Goal: Task Accomplishment & Management: Complete application form

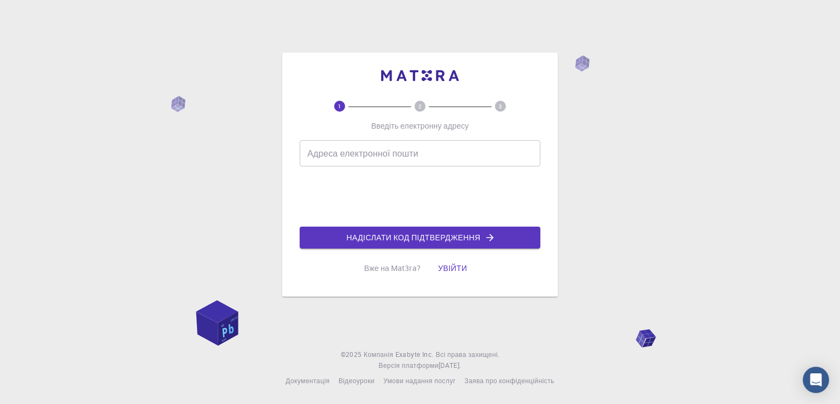
click at [364, 153] on input "Адреса електронної пошти" at bounding box center [420, 153] width 241 height 26
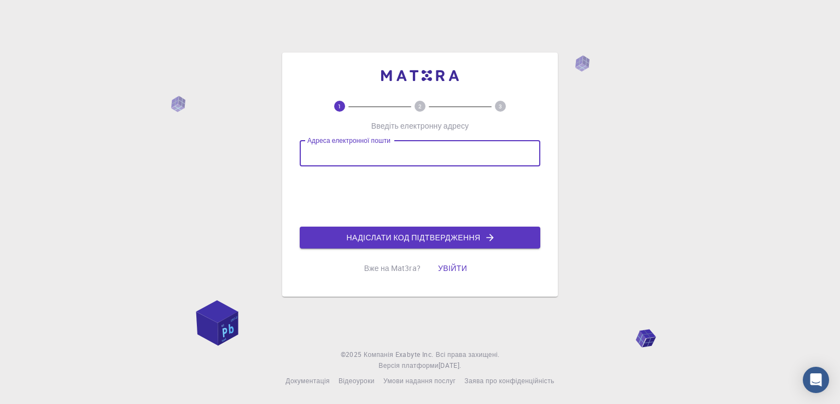
type input "[EMAIL_ADDRESS][DOMAIN_NAME]"
click at [498, 245] on button "Надіслати код підтвердження" at bounding box center [420, 238] width 241 height 22
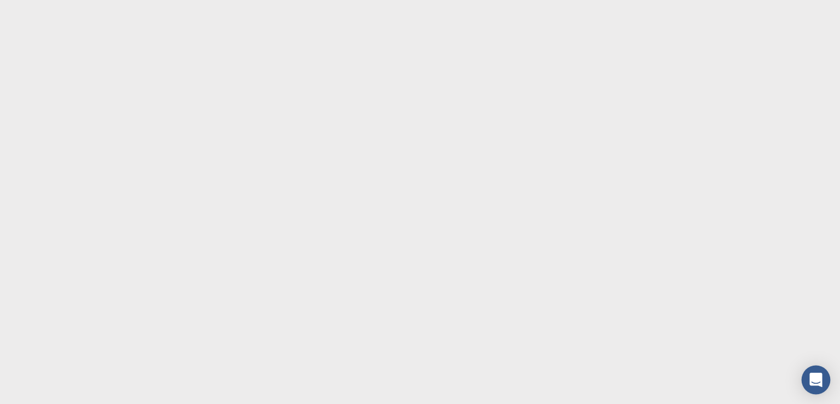
click at [821, 386] on div "Open Intercom Messenger" at bounding box center [816, 380] width 29 height 29
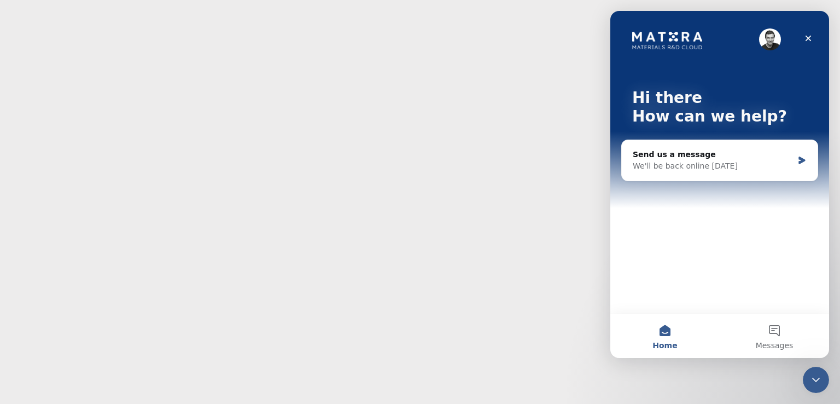
click at [468, 247] on body "Оригінальний текст Оцініть цей переклад Ваш відгук допоможе покращити Google Пе…" at bounding box center [420, 202] width 840 height 404
click at [805, 39] on icon "Close" at bounding box center [808, 38] width 9 height 9
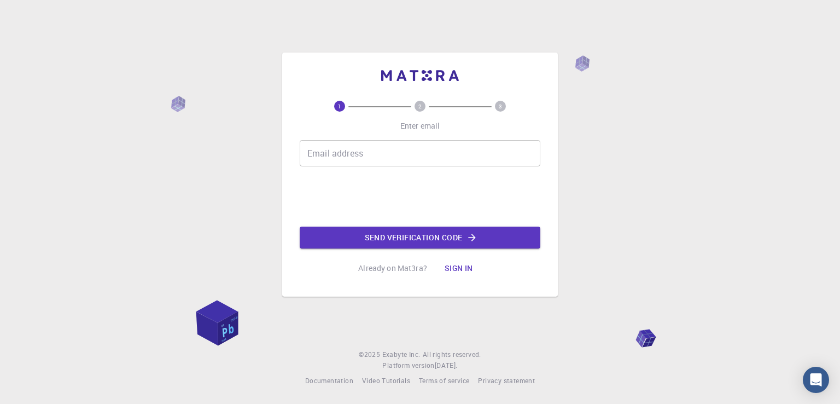
click at [347, 154] on input "Email address" at bounding box center [420, 153] width 241 height 26
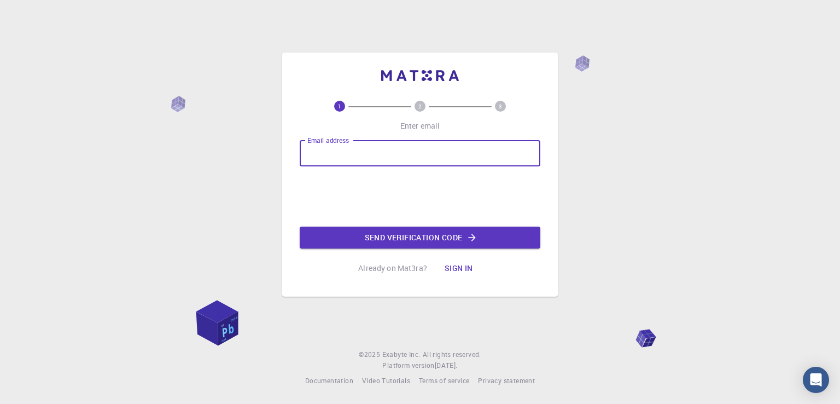
type input "[EMAIL_ADDRESS][DOMAIN_NAME]"
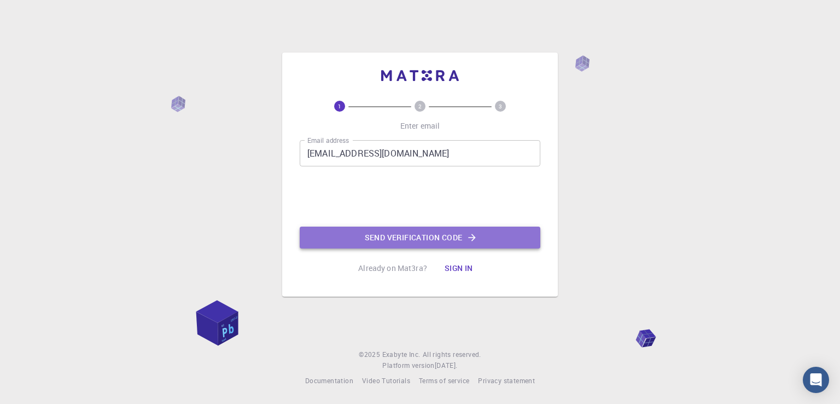
click at [406, 235] on button "Send verification code" at bounding box center [420, 238] width 241 height 22
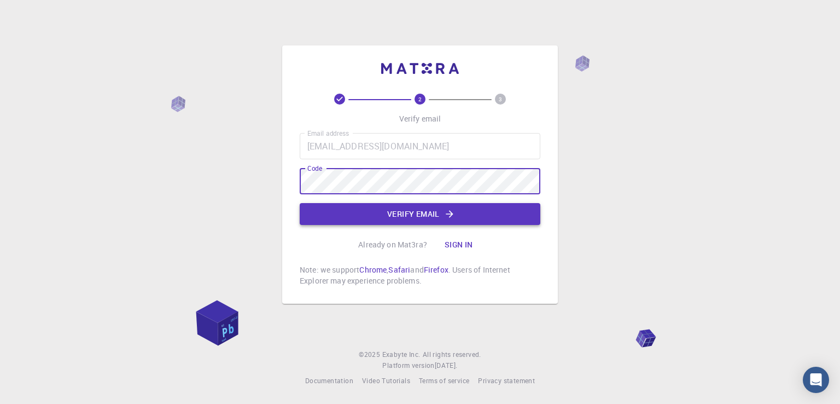
click at [384, 211] on button "Verify email" at bounding box center [420, 214] width 241 height 22
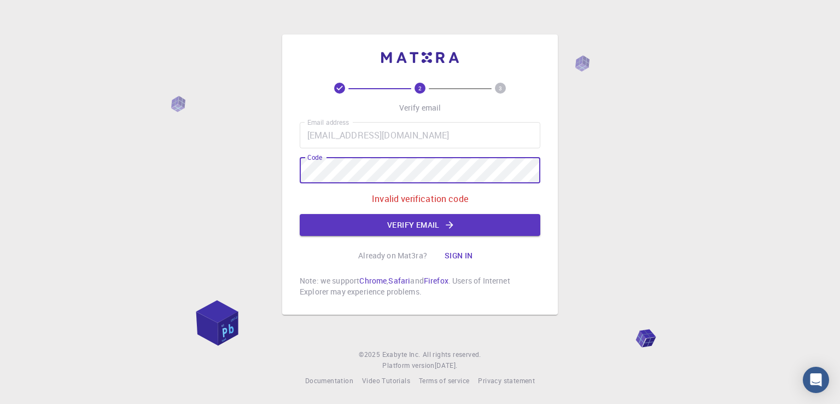
click at [176, 160] on div "2 3 Verify email Email address kach.ka782@gmail.com Email address Code Code Inv…" at bounding box center [420, 202] width 840 height 404
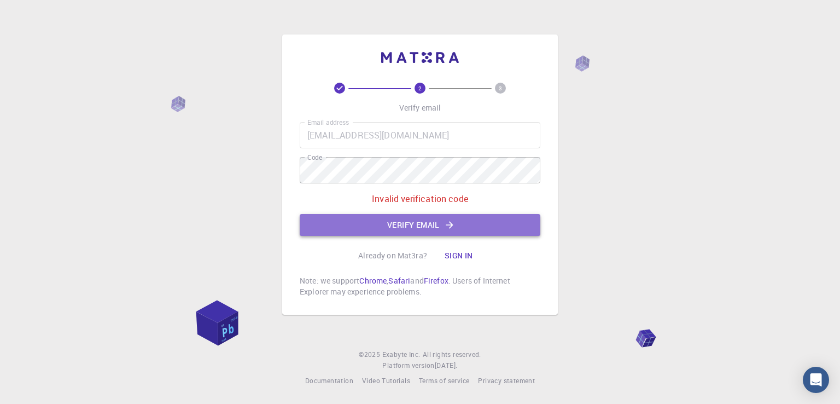
click at [401, 219] on button "Verify email" at bounding box center [420, 225] width 241 height 22
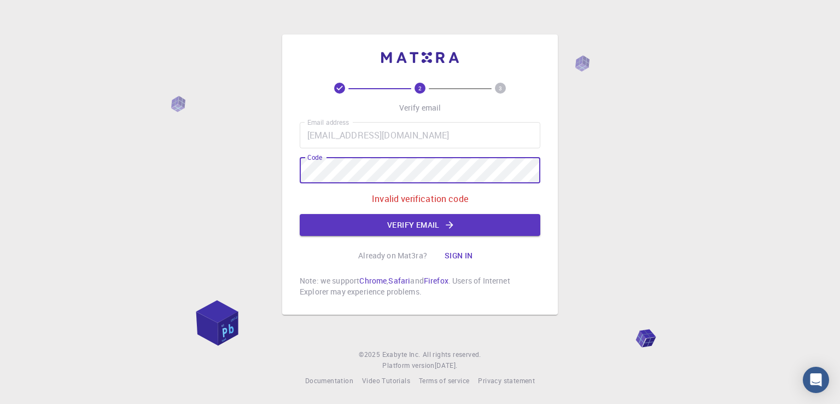
click at [177, 136] on div "2 3 Verify email Email address kach.ka782@gmail.com Email address Code Code Inv…" at bounding box center [420, 202] width 840 height 404
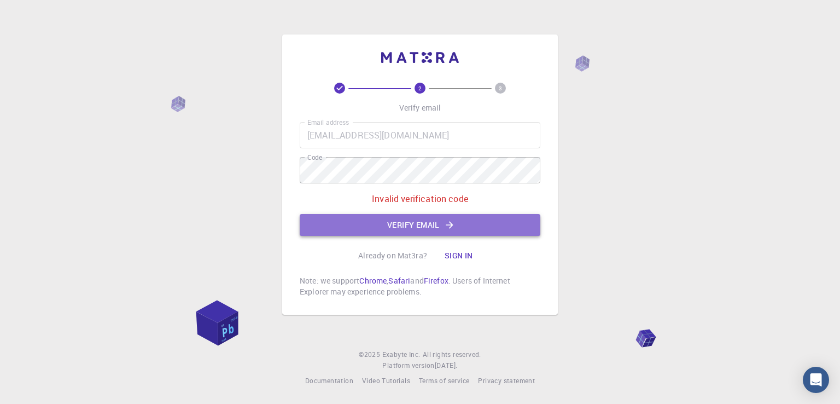
click at [376, 222] on button "Verify email" at bounding box center [420, 225] width 241 height 22
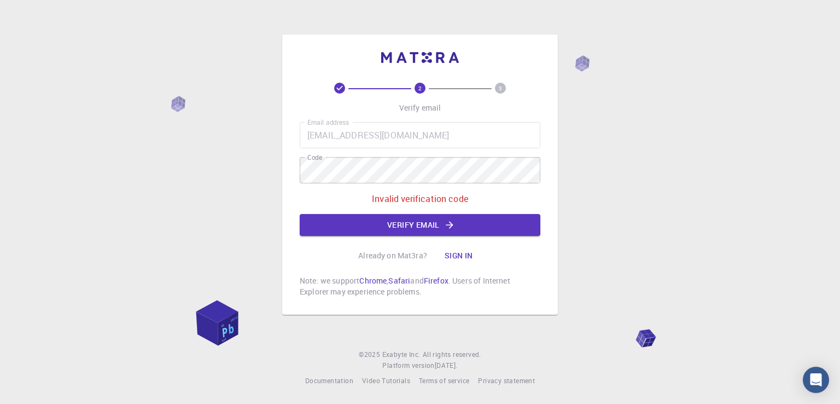
click at [418, 189] on div "Email address kach.ka782@gmail.com Email address Code Code Invalid verification…" at bounding box center [420, 179] width 241 height 114
click at [454, 198] on p "Invalid verification code" at bounding box center [420, 198] width 96 height 13
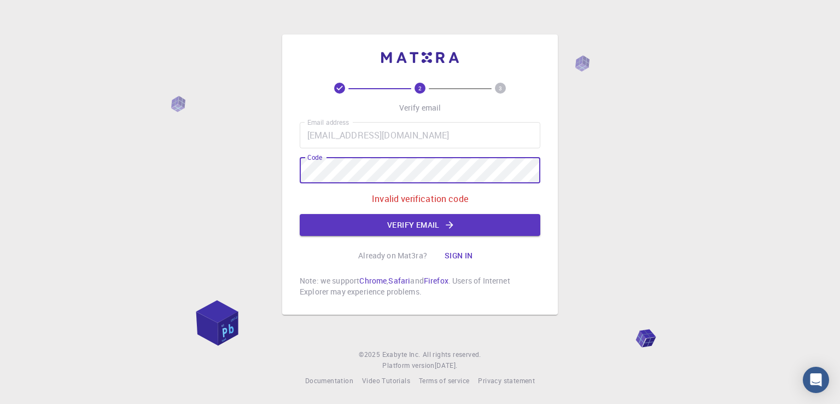
click at [195, 150] on div "2 3 Verify email Email address kach.ka782@gmail.com Email address Code Code Inv…" at bounding box center [420, 202] width 840 height 404
click at [362, 225] on button "Verify email" at bounding box center [420, 225] width 241 height 22
click at [256, 159] on div "2 3 Verify email Email address kach.ka782@gmail.com Email address Code Code Inv…" at bounding box center [420, 202] width 840 height 404
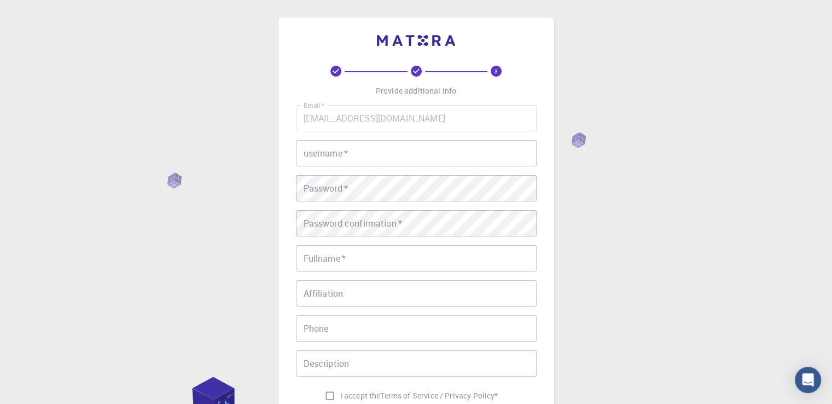
click at [354, 164] on input "username   *" at bounding box center [416, 153] width 241 height 26
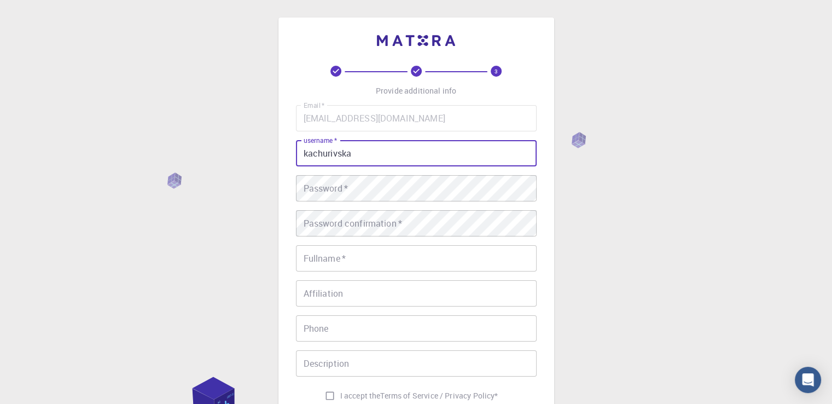
type input "kachurivska"
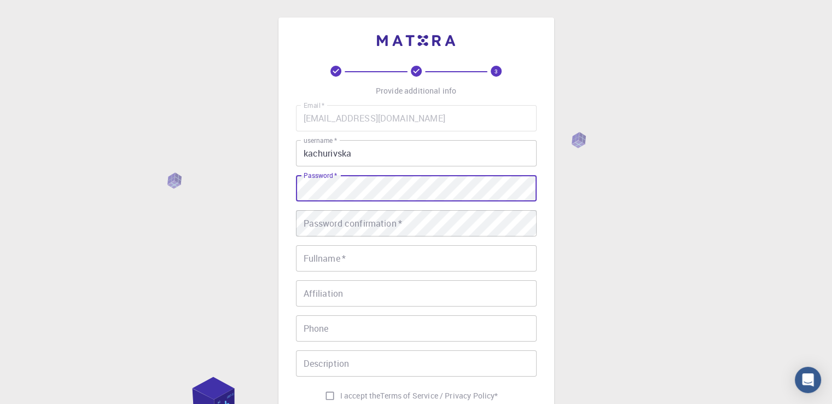
click at [264, 179] on div "3 Provide additional info Email   * kach.ka782@gmail.com Email   * username   *…" at bounding box center [416, 278] width 832 height 557
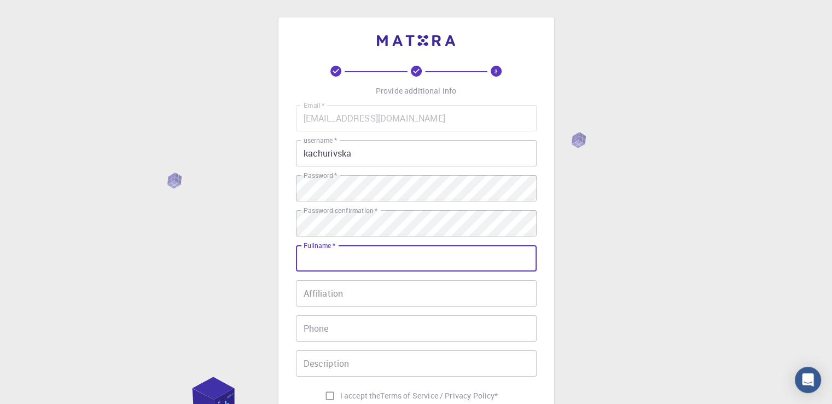
click at [381, 254] on input "Fullname   *" at bounding box center [416, 258] width 241 height 26
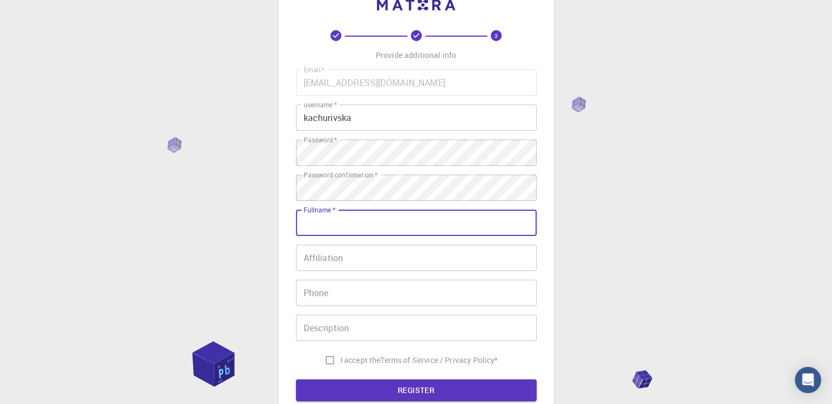
scroll to position [55, 0]
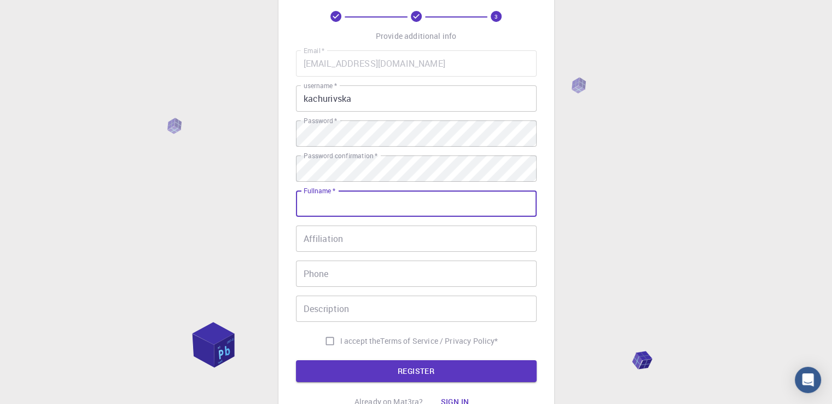
click at [360, 233] on input "Affiliation" at bounding box center [416, 238] width 241 height 26
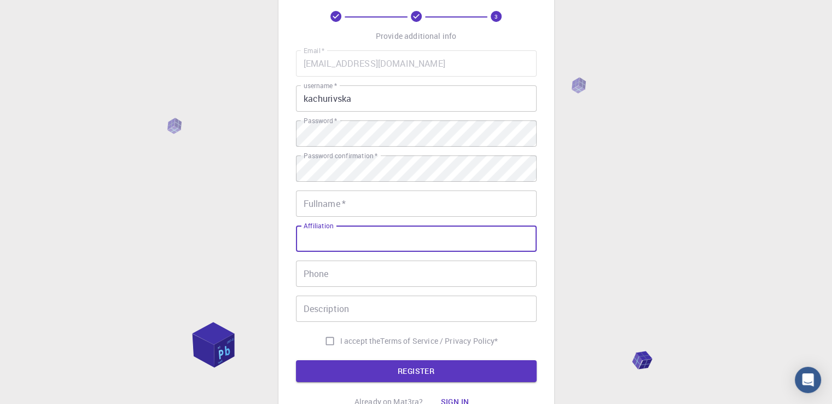
click at [323, 342] on input "I accept the Terms of Service / Privacy Policy *" at bounding box center [330, 340] width 21 height 21
checkbox input "true"
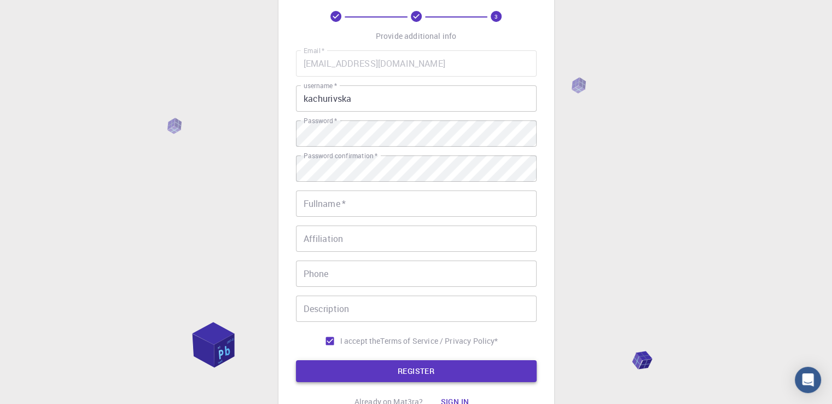
click at [376, 368] on button "REGISTER" at bounding box center [416, 371] width 241 height 22
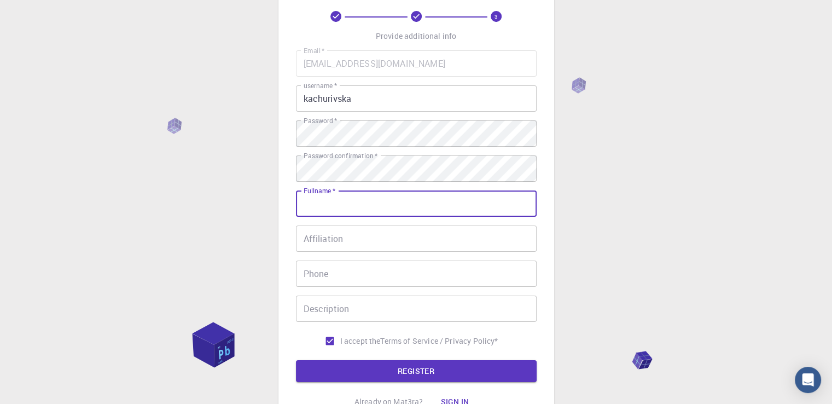
click at [342, 210] on input "Fullname   *" at bounding box center [416, 203] width 241 height 26
type input "k"
click at [405, 380] on button "REGISTER" at bounding box center [416, 371] width 241 height 22
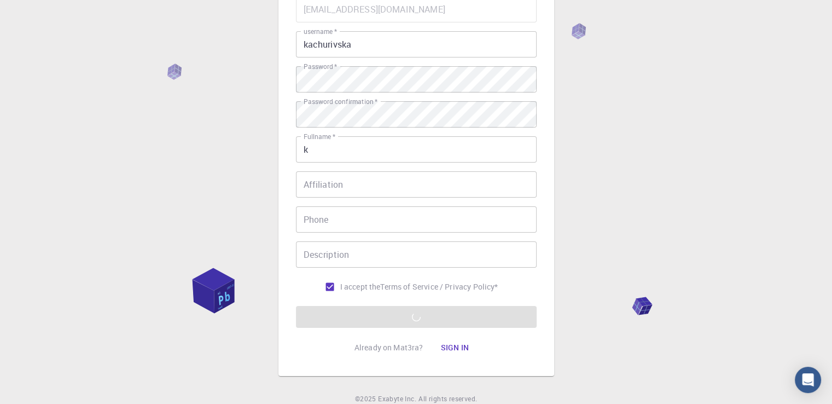
scroll to position [109, 0]
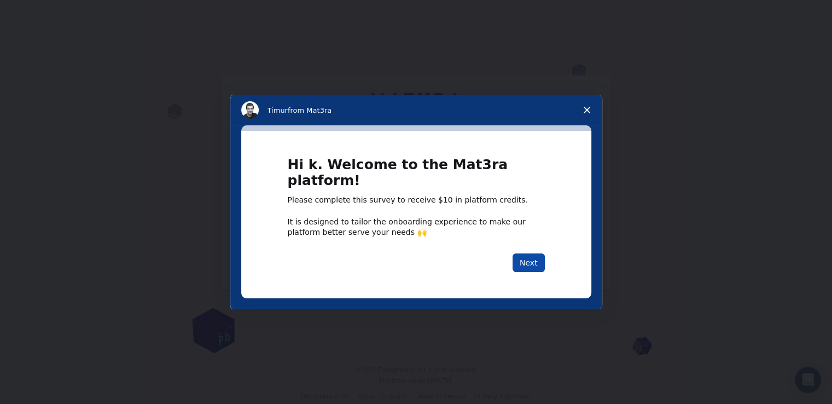
click at [532, 258] on button "Next" at bounding box center [529, 262] width 32 height 19
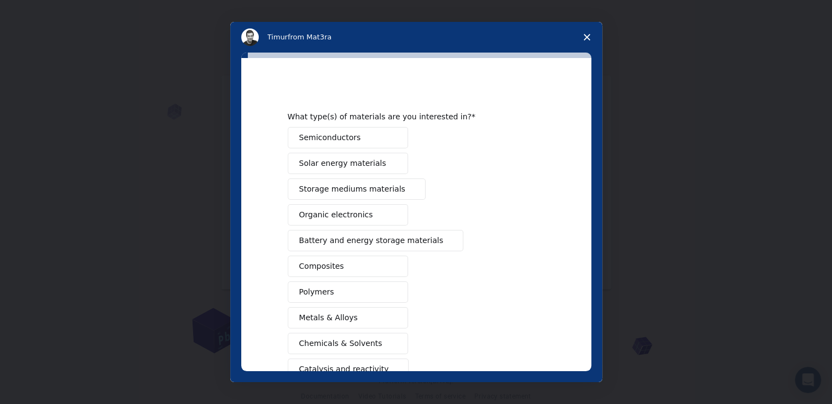
click at [582, 34] on span "Close survey" at bounding box center [587, 37] width 31 height 31
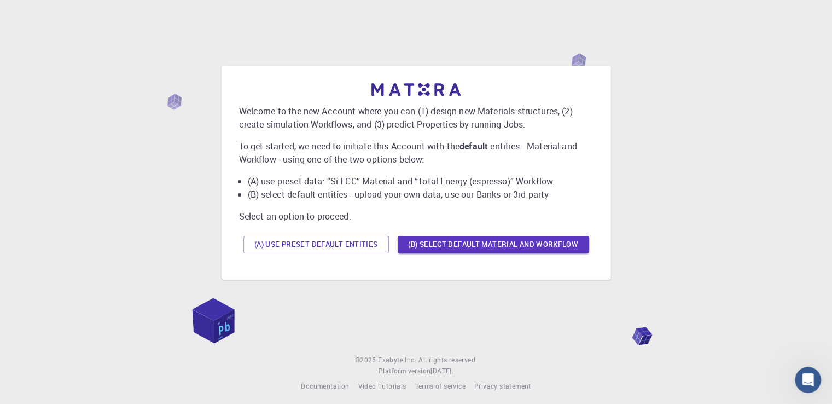
scroll to position [15, 0]
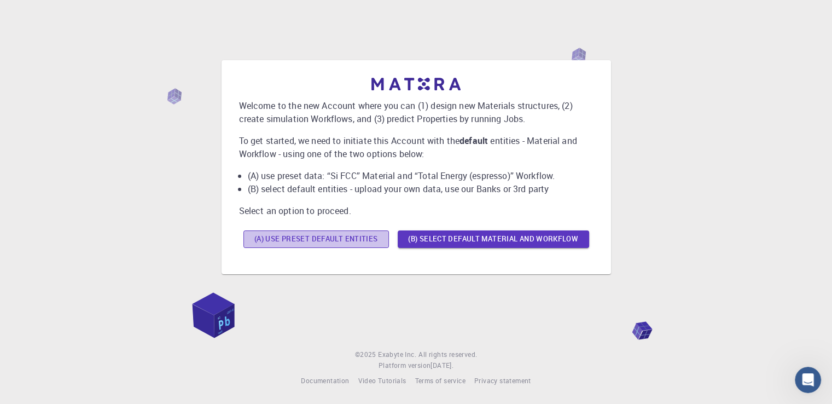
click at [355, 243] on button "(A) Use preset default entities" at bounding box center [316, 239] width 146 height 18
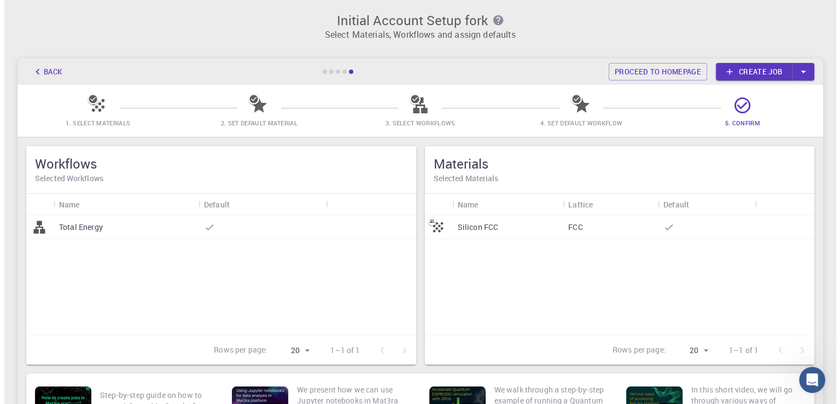
scroll to position [0, 0]
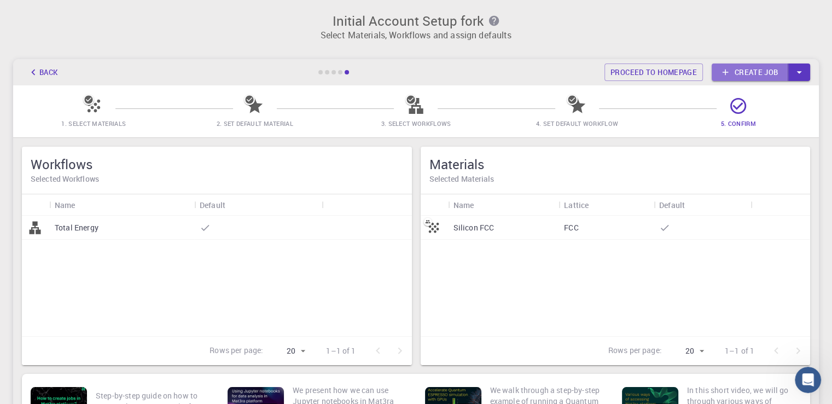
click at [746, 74] on link "Create job" at bounding box center [750, 72] width 77 height 18
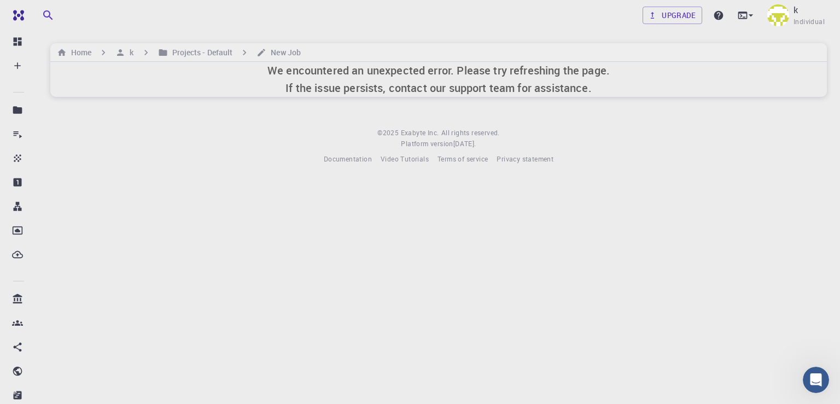
click at [295, 79] on h6 "We encountered an unexpected error. Please try refreshing the page. If the issu…" at bounding box center [439, 79] width 343 height 35
